Goal: Communication & Community: Share content

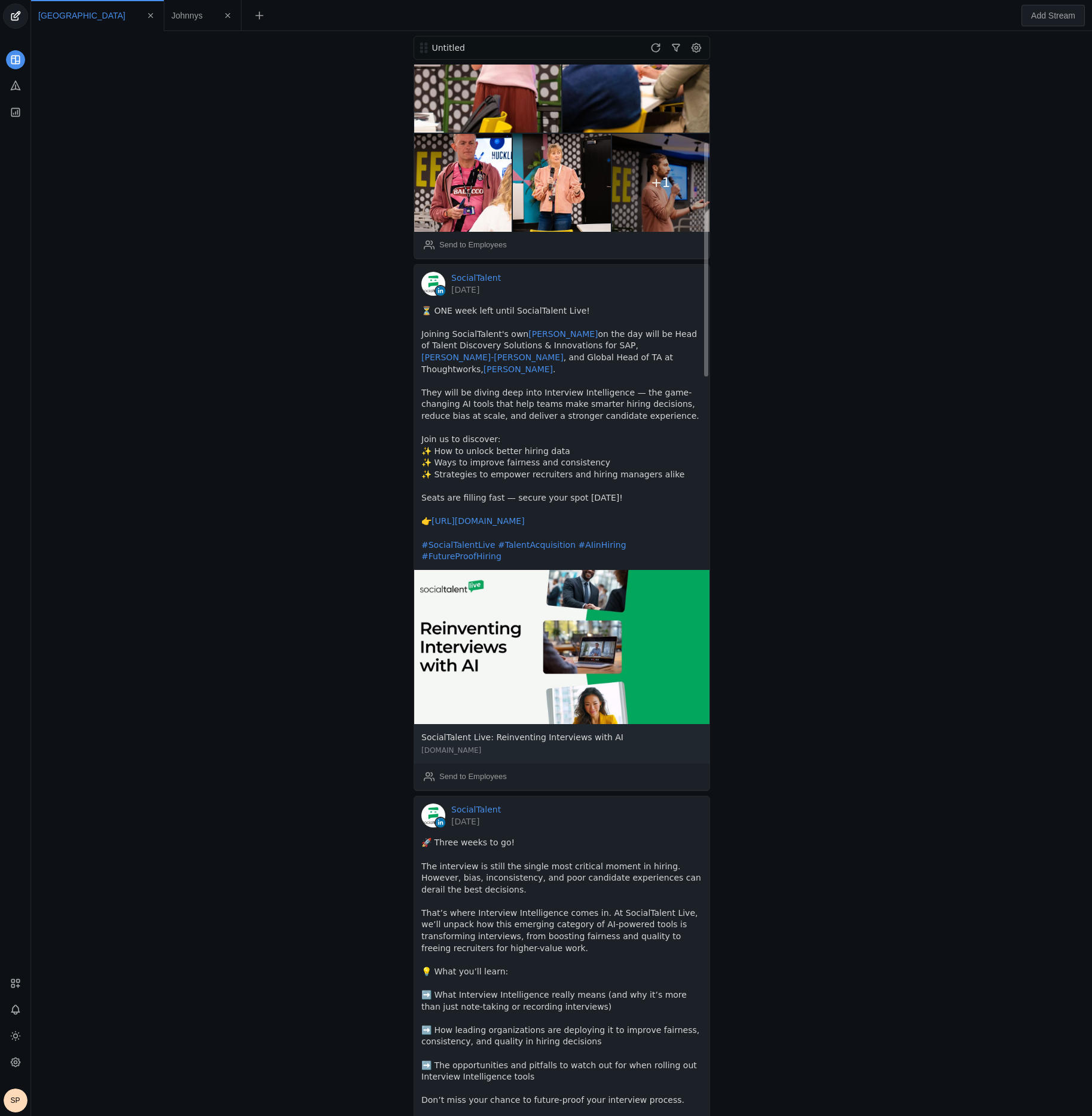
scroll to position [341, 0]
click at [344, 488] on div "Untitled SocialTalent [DATE] On Thursdays we wear pink… 🎀 [DATE], our team step…" at bounding box center [561, 573] width 1055 height 1085
click at [478, 769] on div "Send to Employees" at bounding box center [473, 775] width 68 height 12
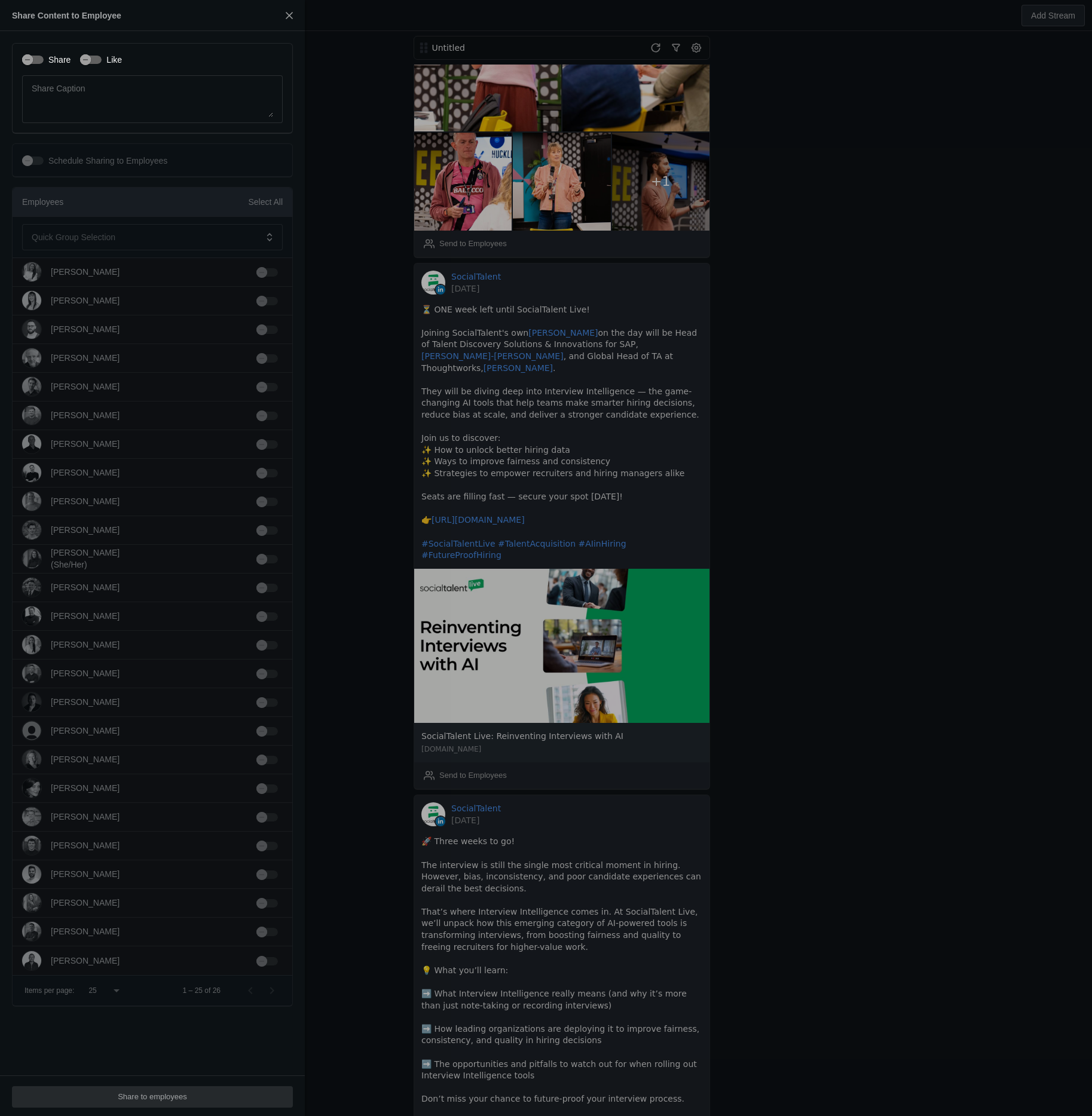
click at [280, 205] on div "Select All" at bounding box center [265, 202] width 35 height 12
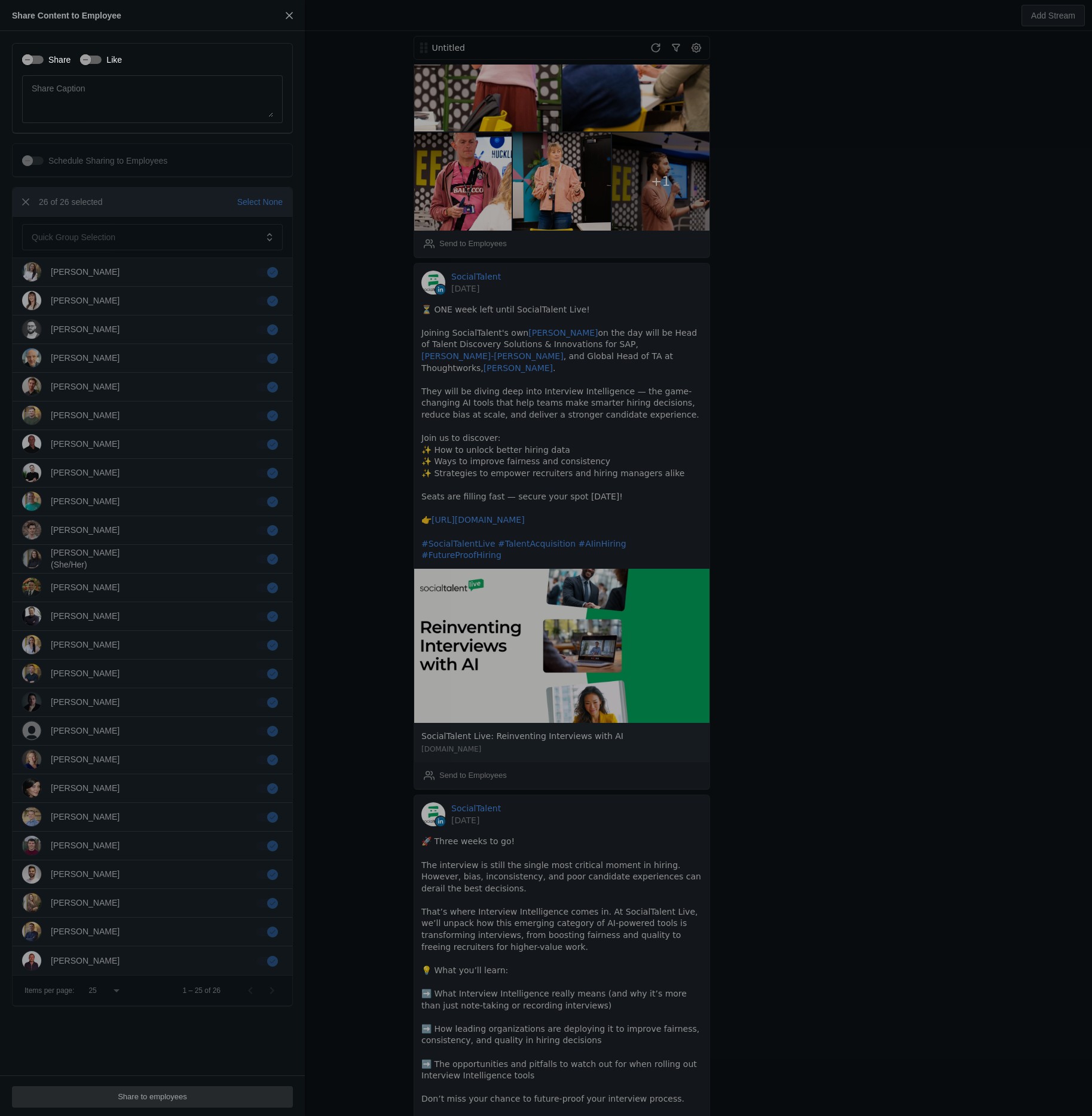
click at [202, 1067] on div "Share Like Share Caption Schedule Sharing to Employees Schedule Date [DATE] Tim…" at bounding box center [152, 553] width 305 height 1045
click at [186, 1098] on app-button "Share to employees" at bounding box center [153, 1096] width 281 height 10
click at [173, 1096] on app-button "Share to employees" at bounding box center [153, 1096] width 281 height 10
click at [145, 205] on div "26 of 26 selected Select None" at bounding box center [153, 202] width 280 height 29
click at [39, 62] on div "button" at bounding box center [32, 60] width 21 height 9
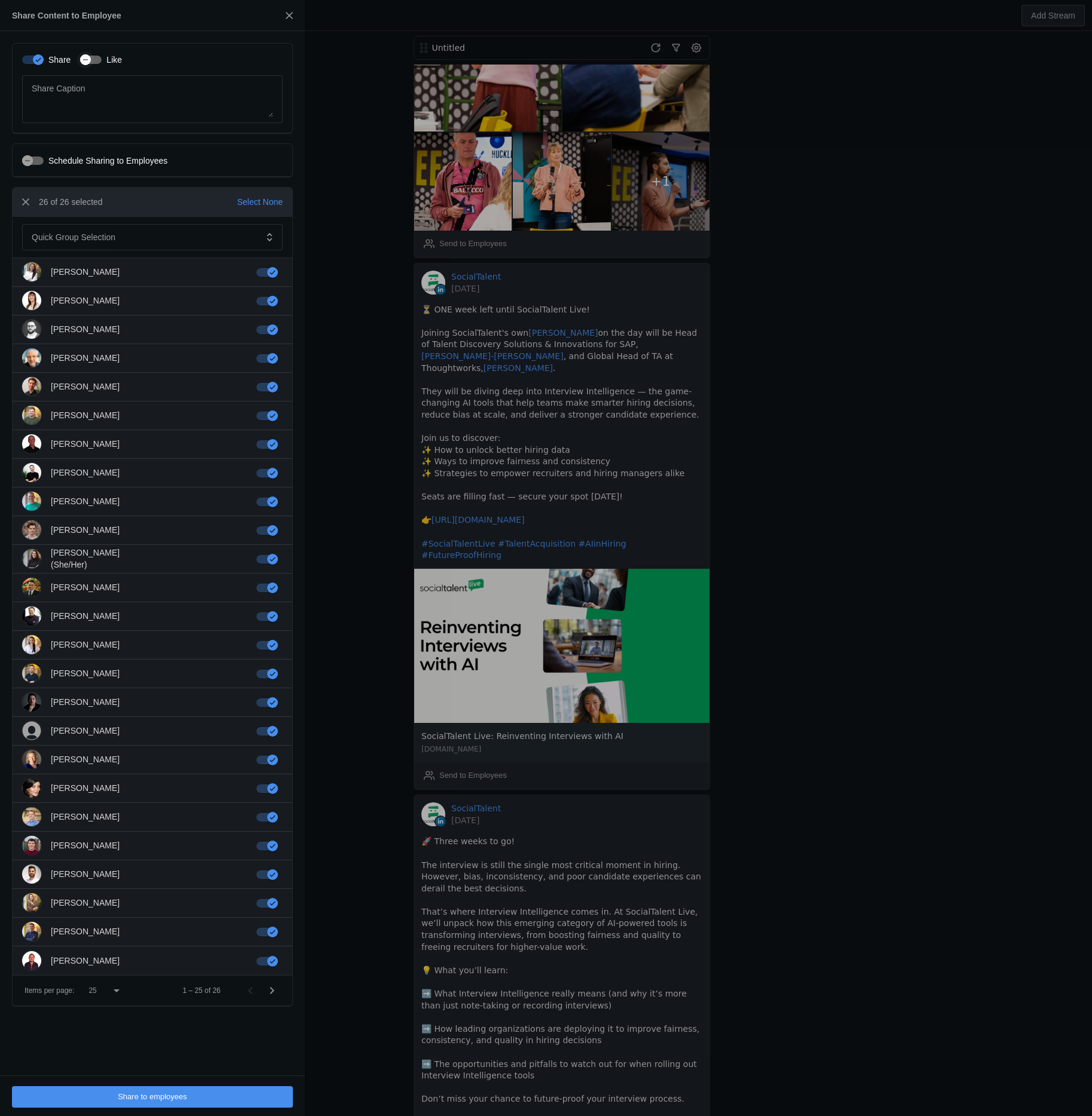
click at [91, 59] on div "button" at bounding box center [86, 60] width 11 height 11
click at [140, 1098] on span "Share to employees" at bounding box center [153, 1097] width 70 height 12
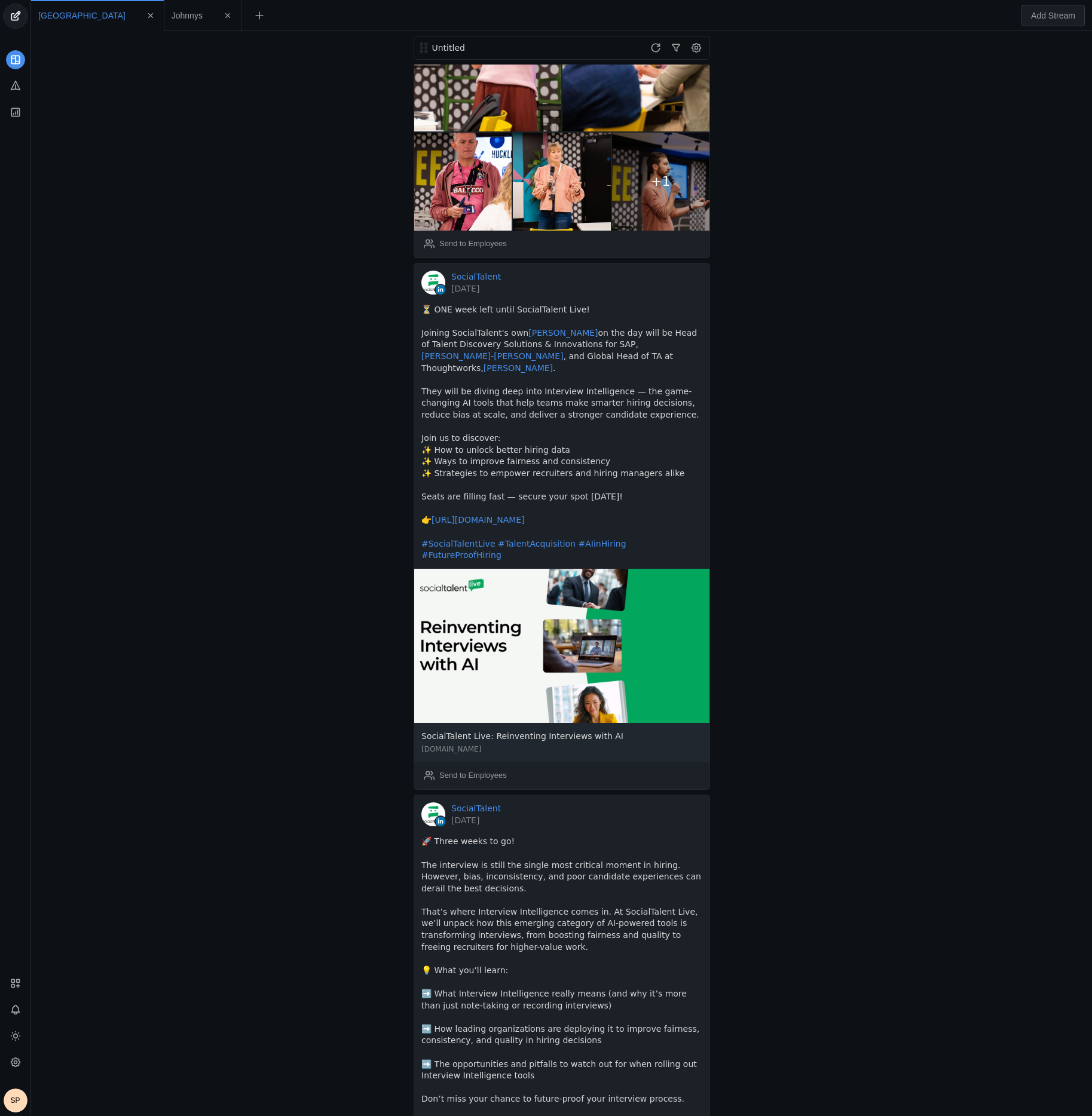
scroll to position [0, 0]
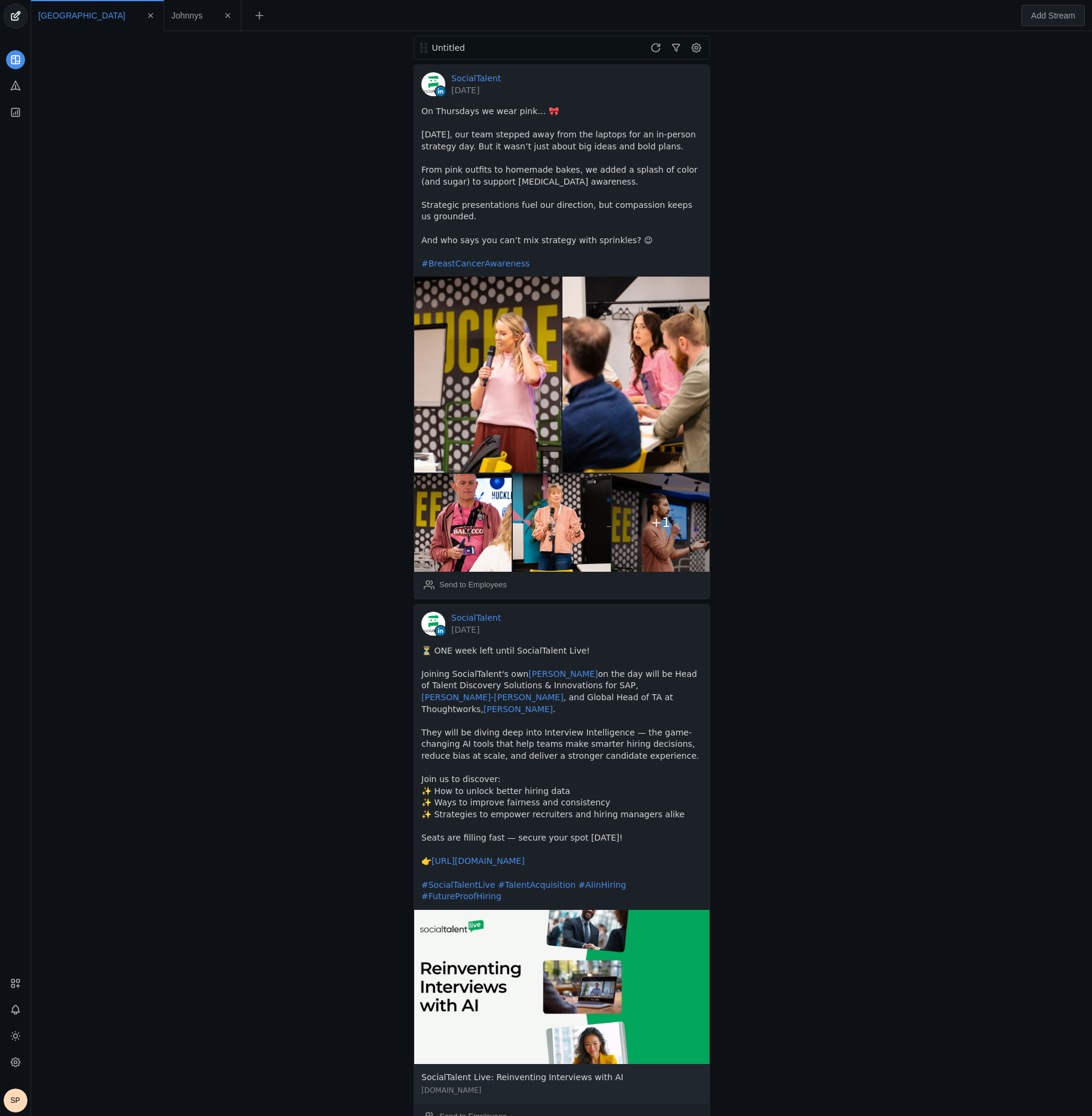
click at [172, 17] on span "Johnnys" at bounding box center [187, 16] width 31 height 9
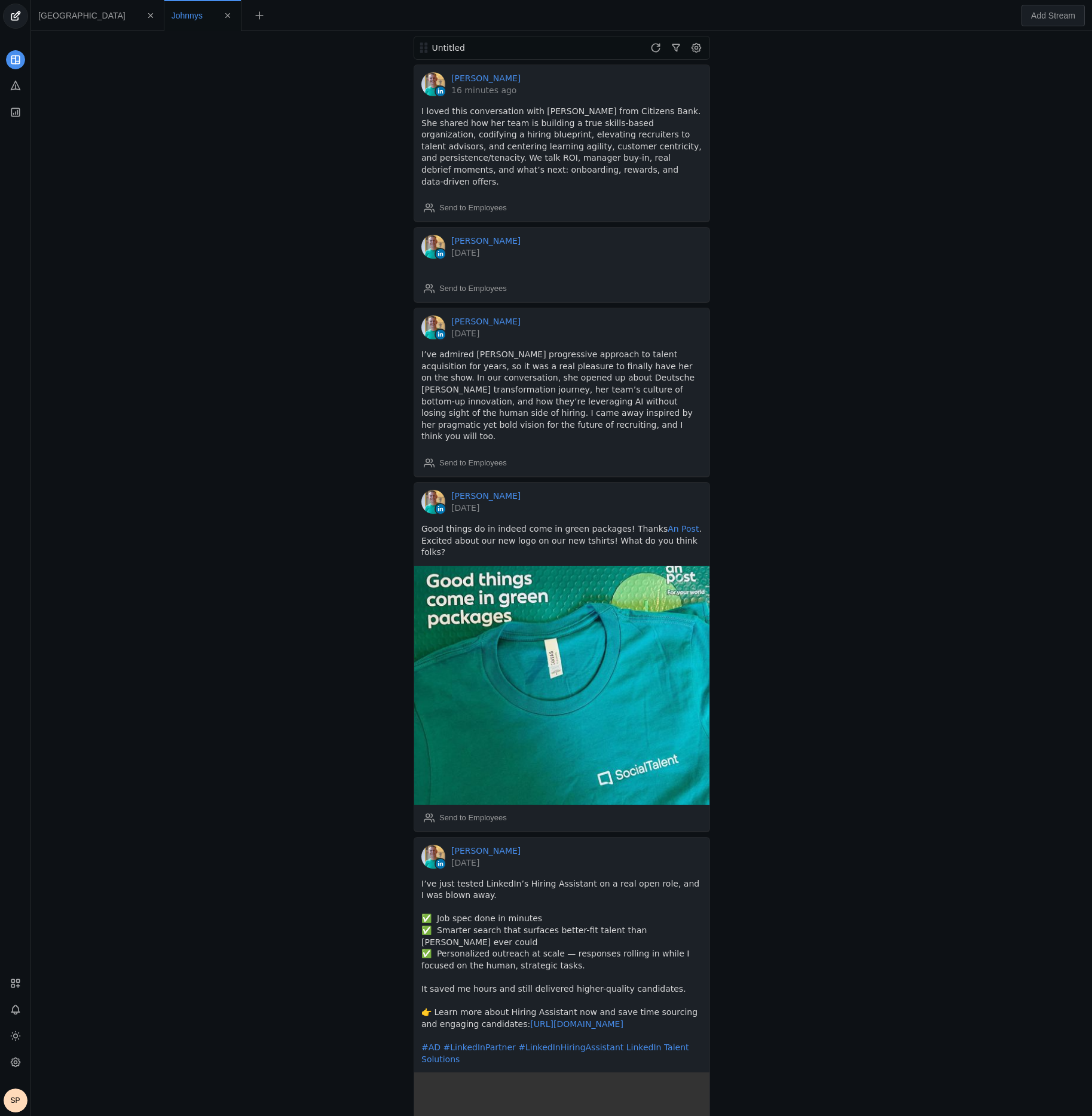
click at [61, 20] on app-feed-tab "[GEOGRAPHIC_DATA]" at bounding box center [98, 15] width 118 height 21
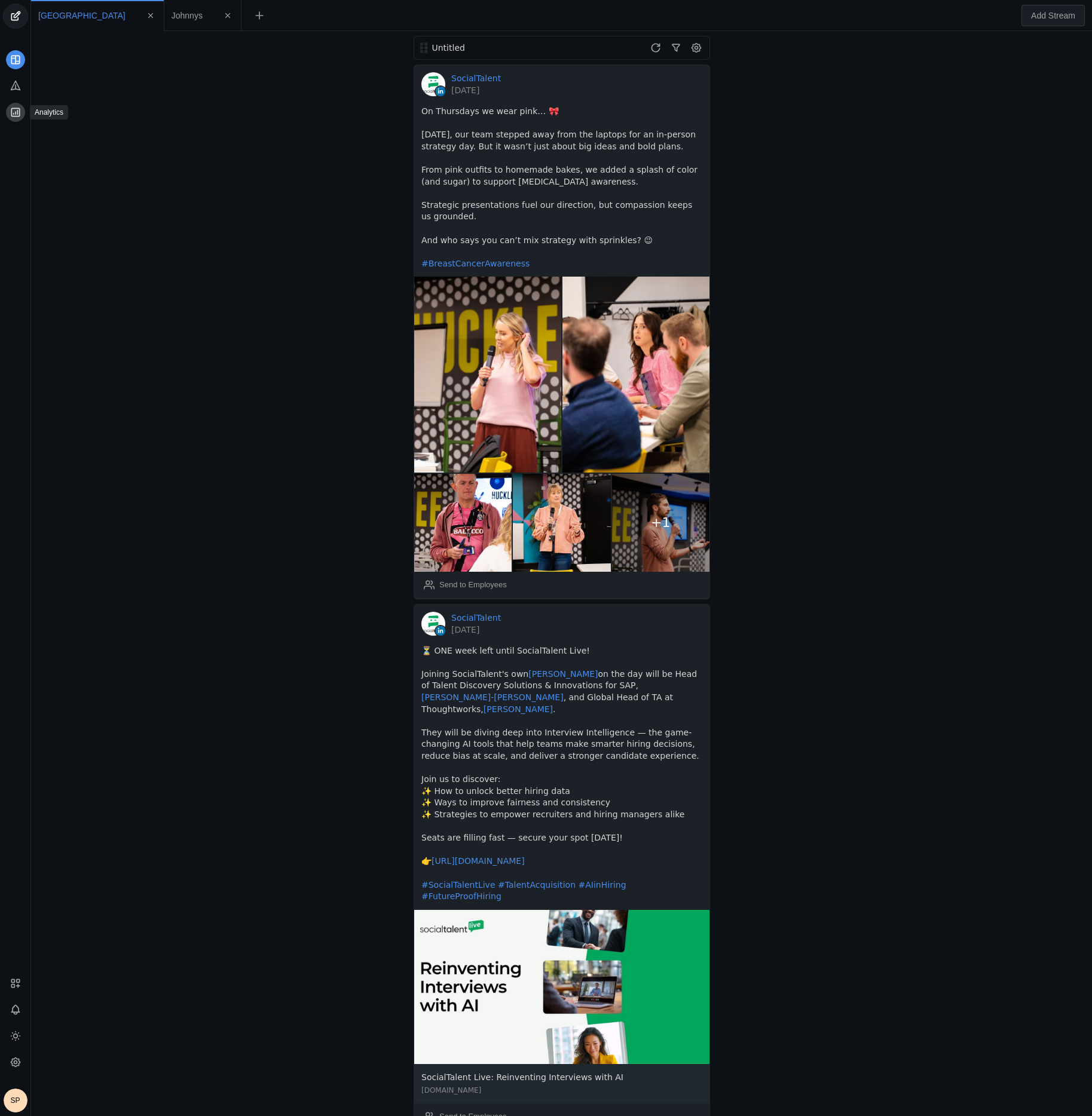
click at [14, 113] on icon at bounding box center [15, 112] width 8 height 8
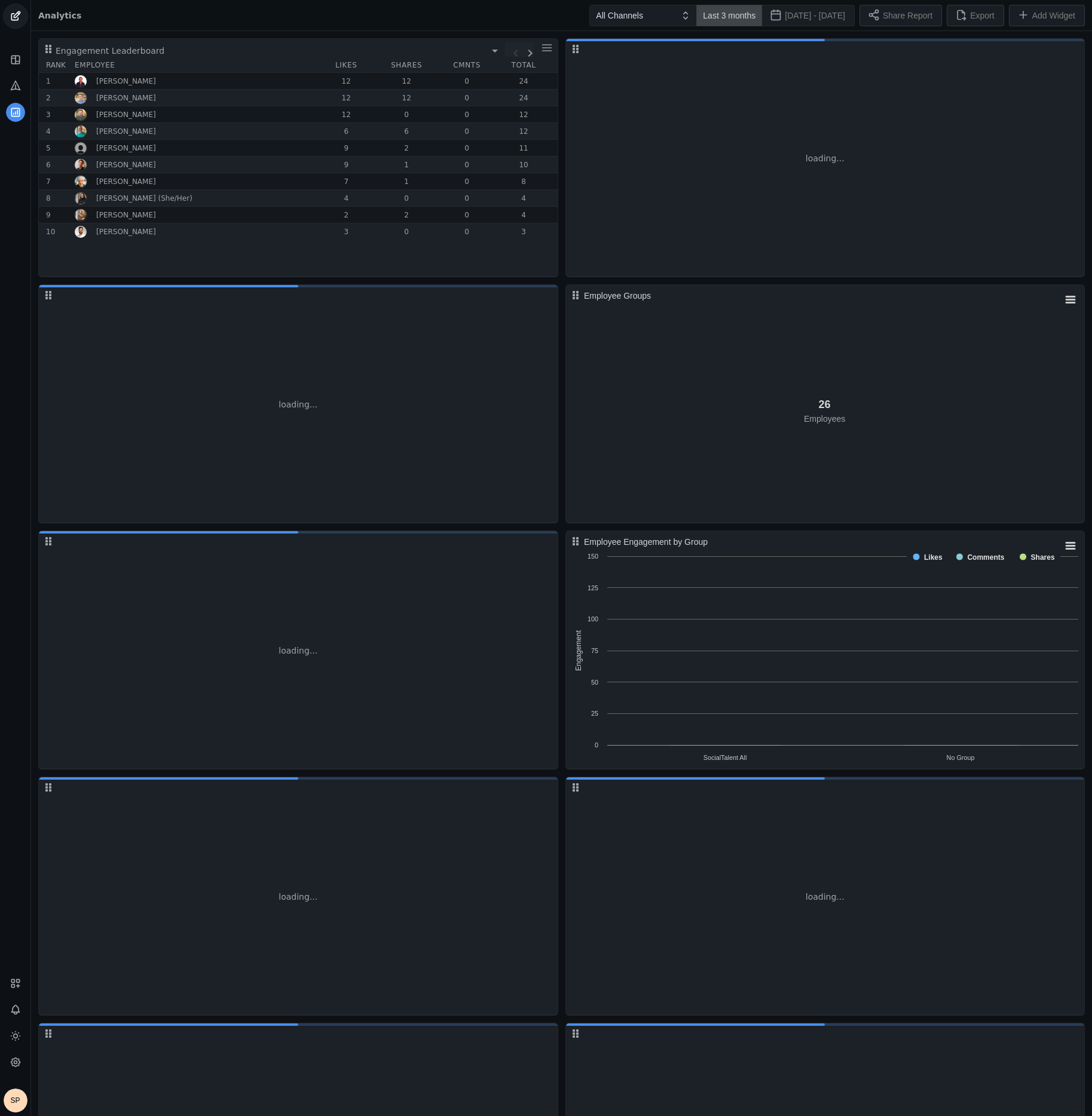
click at [712, 19] on span "Last 3 months" at bounding box center [729, 16] width 53 height 12
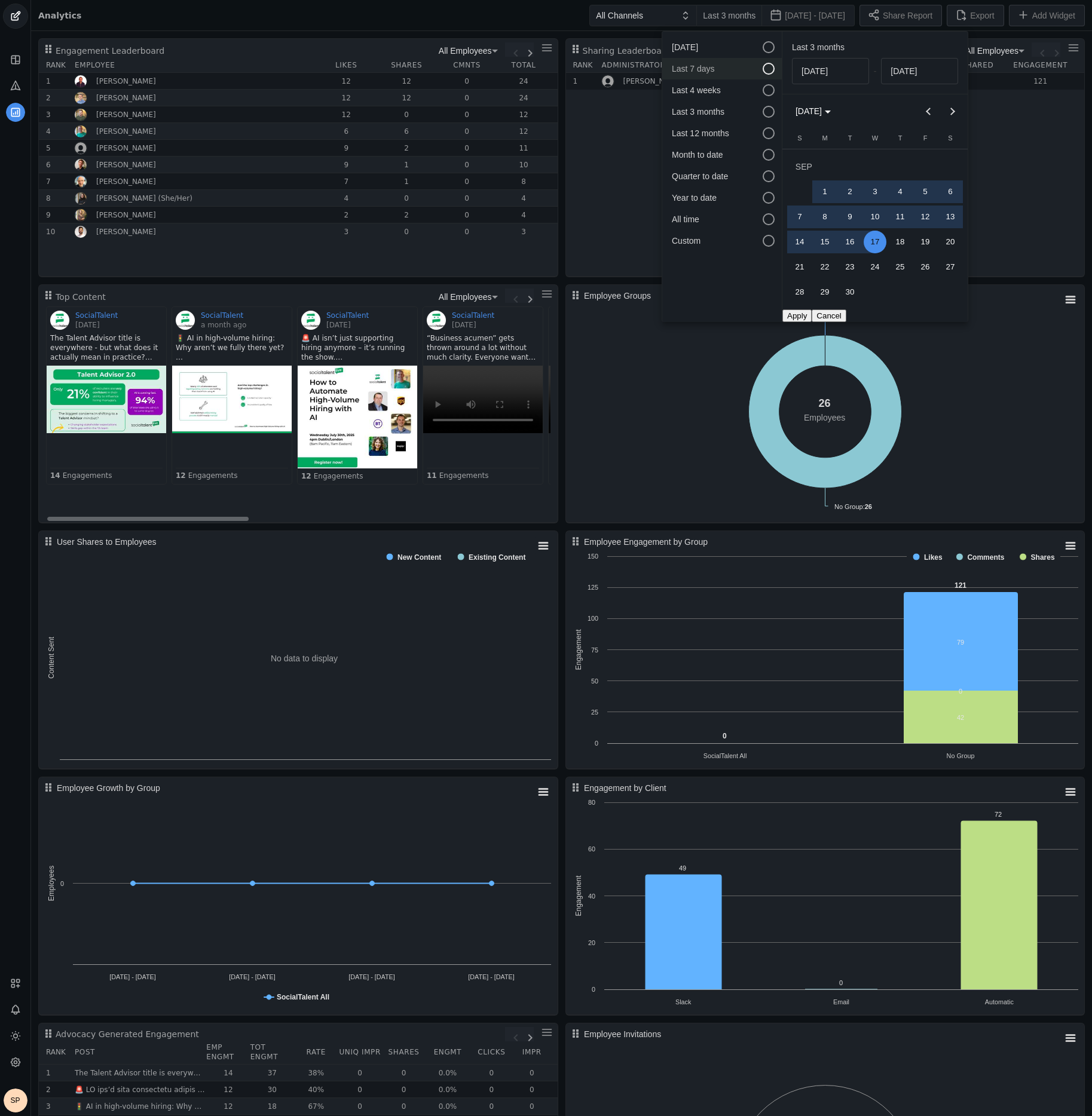
click at [766, 71] on div at bounding box center [769, 68] width 12 height 12
type input "[DATE]"
click at [450, 14] on div at bounding box center [546, 558] width 1092 height 1116
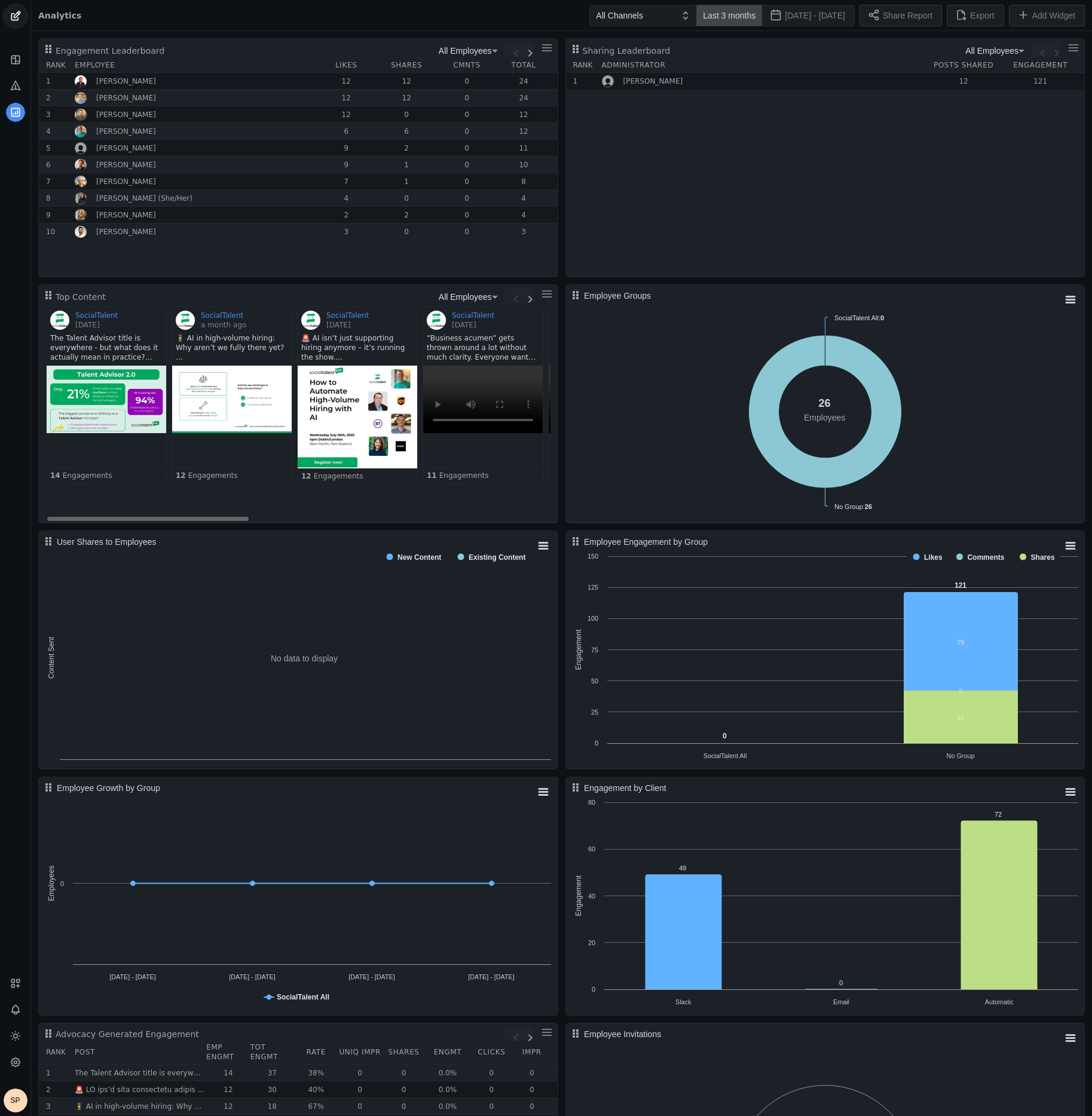
click at [716, 16] on span "Last 3 months" at bounding box center [729, 16] width 53 height 12
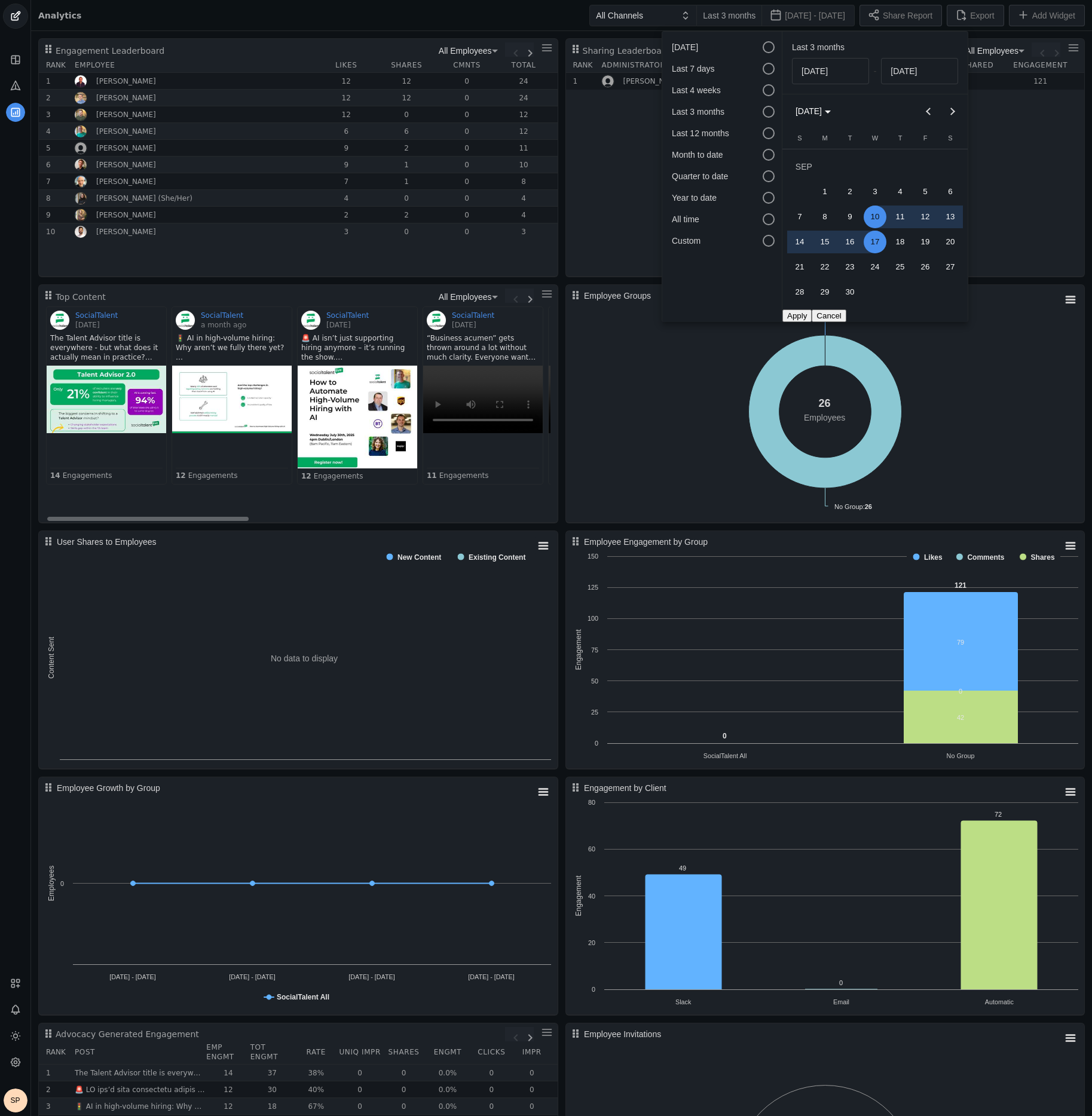
click at [800, 316] on button "Apply" at bounding box center [797, 315] width 29 height 13
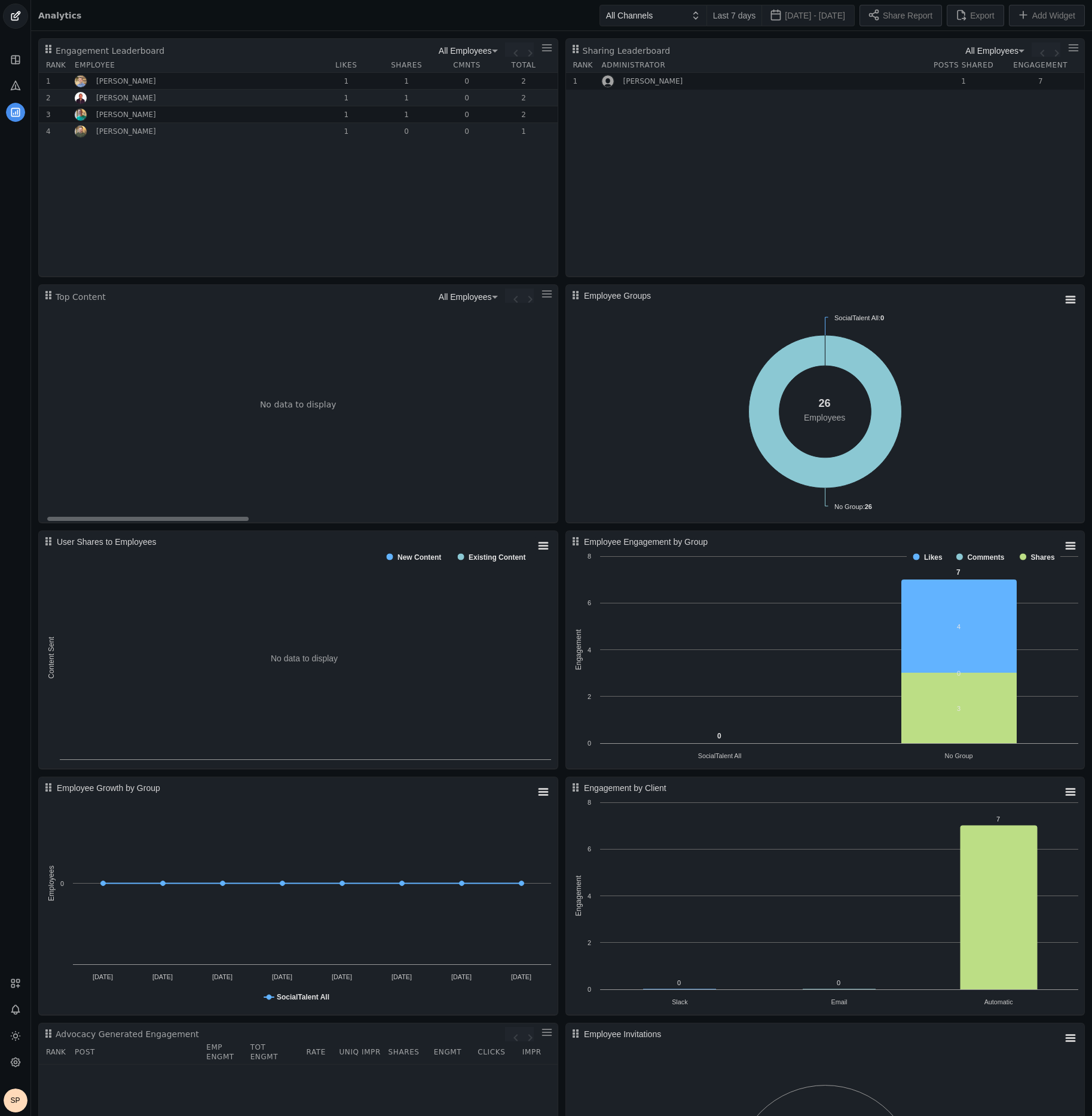
click at [235, 21] on div "All Channels Last 7 days [DATE] - [DATE] Share Report Export Add Widget" at bounding box center [583, 15] width 1003 height 31
